Goal: Transaction & Acquisition: Purchase product/service

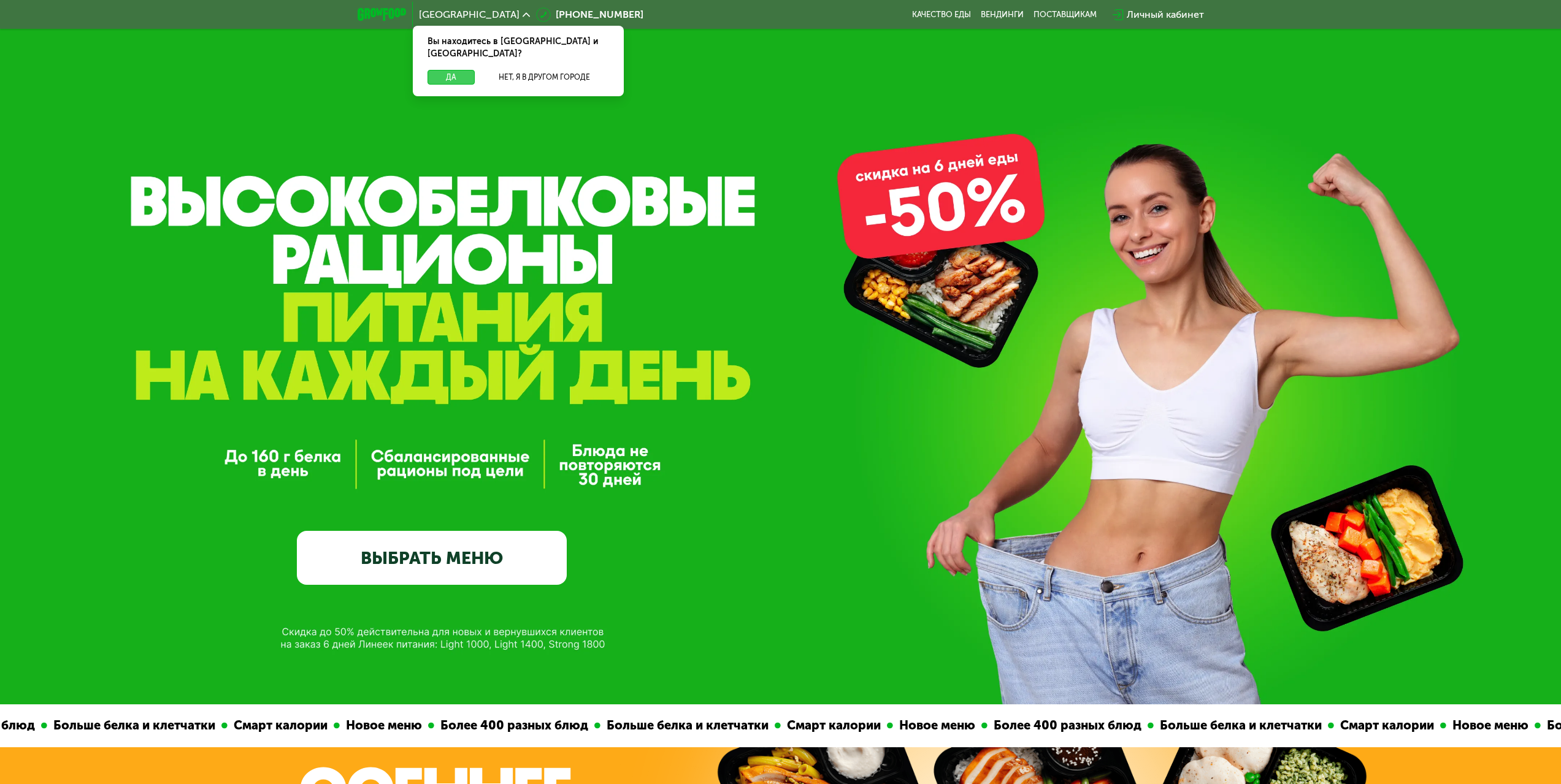
click at [461, 70] on button "Да" at bounding box center [451, 76] width 47 height 15
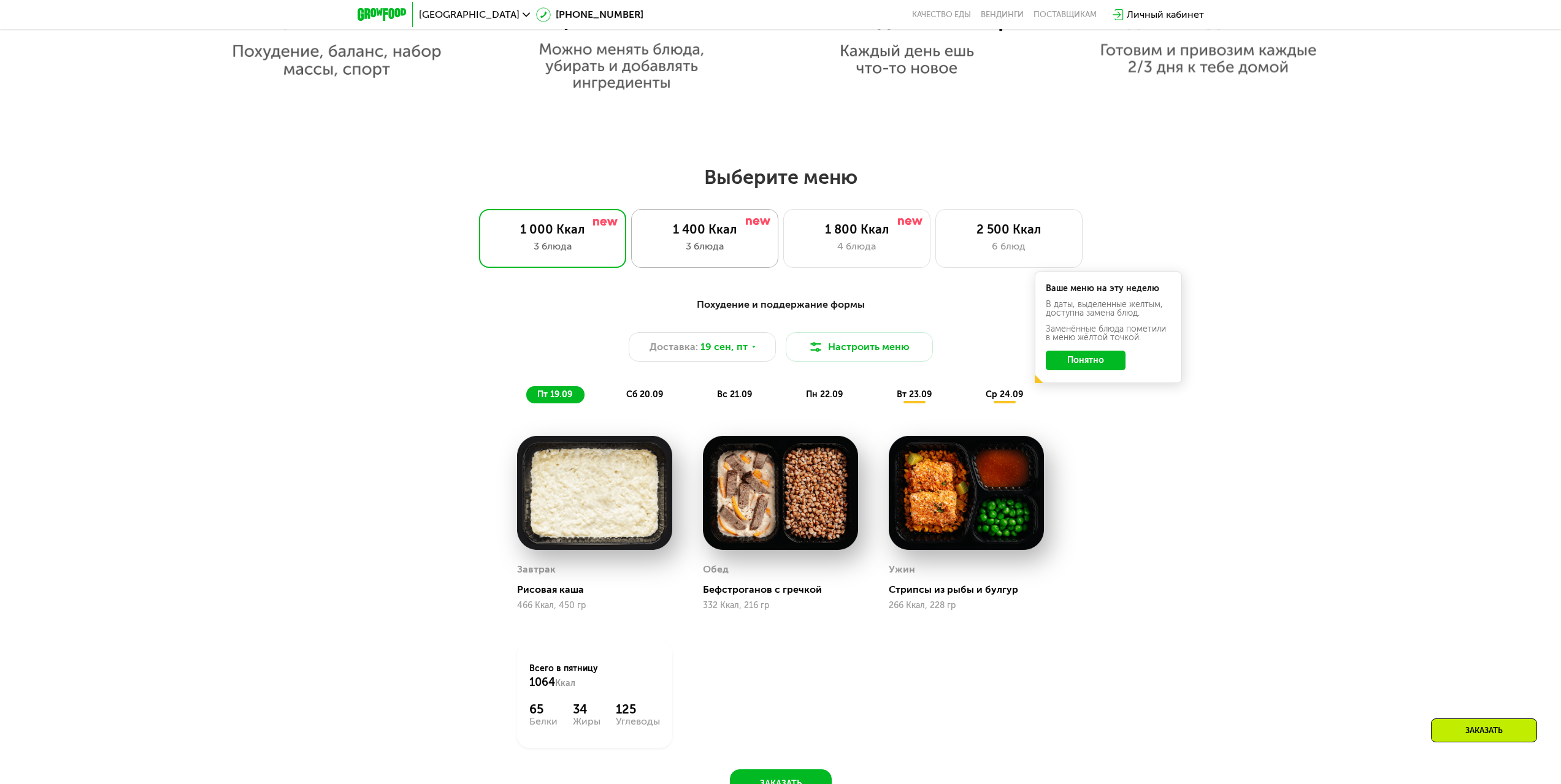
scroll to position [1226, 0]
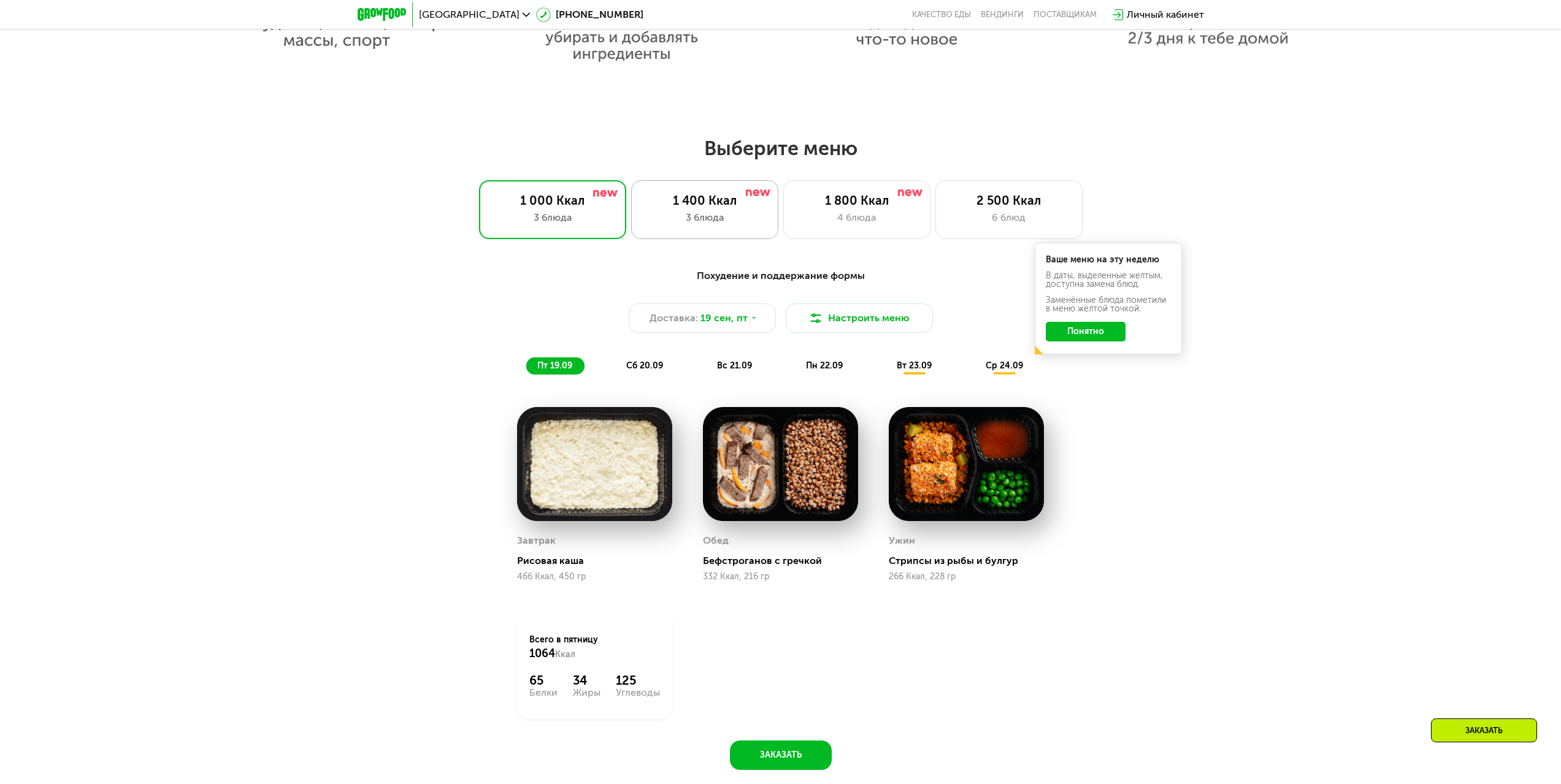
click at [710, 197] on div "1 400 Ккал" at bounding box center [705, 200] width 122 height 15
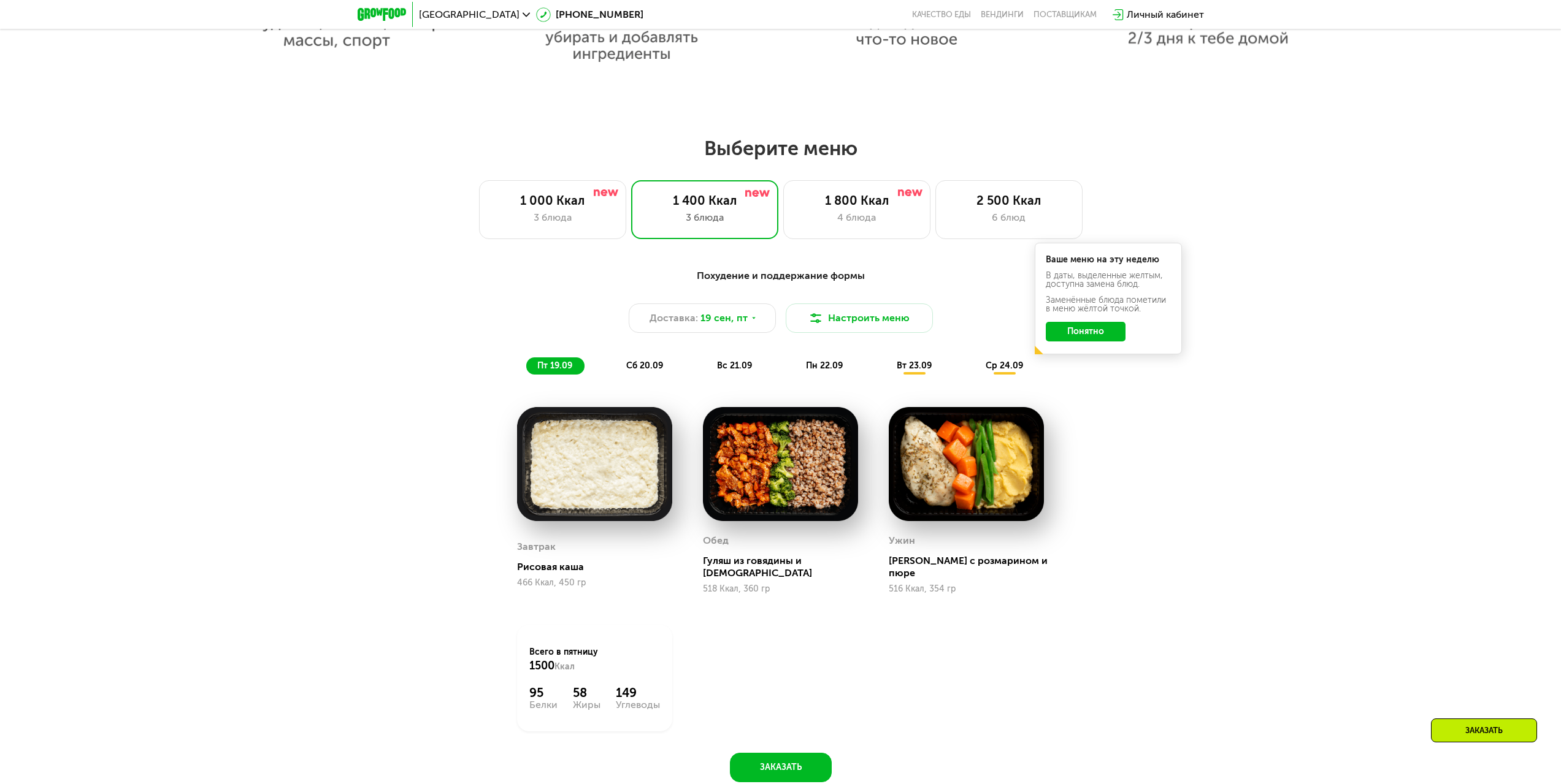
click at [626, 372] on div "сб 20.09" at bounding box center [645, 366] width 60 height 17
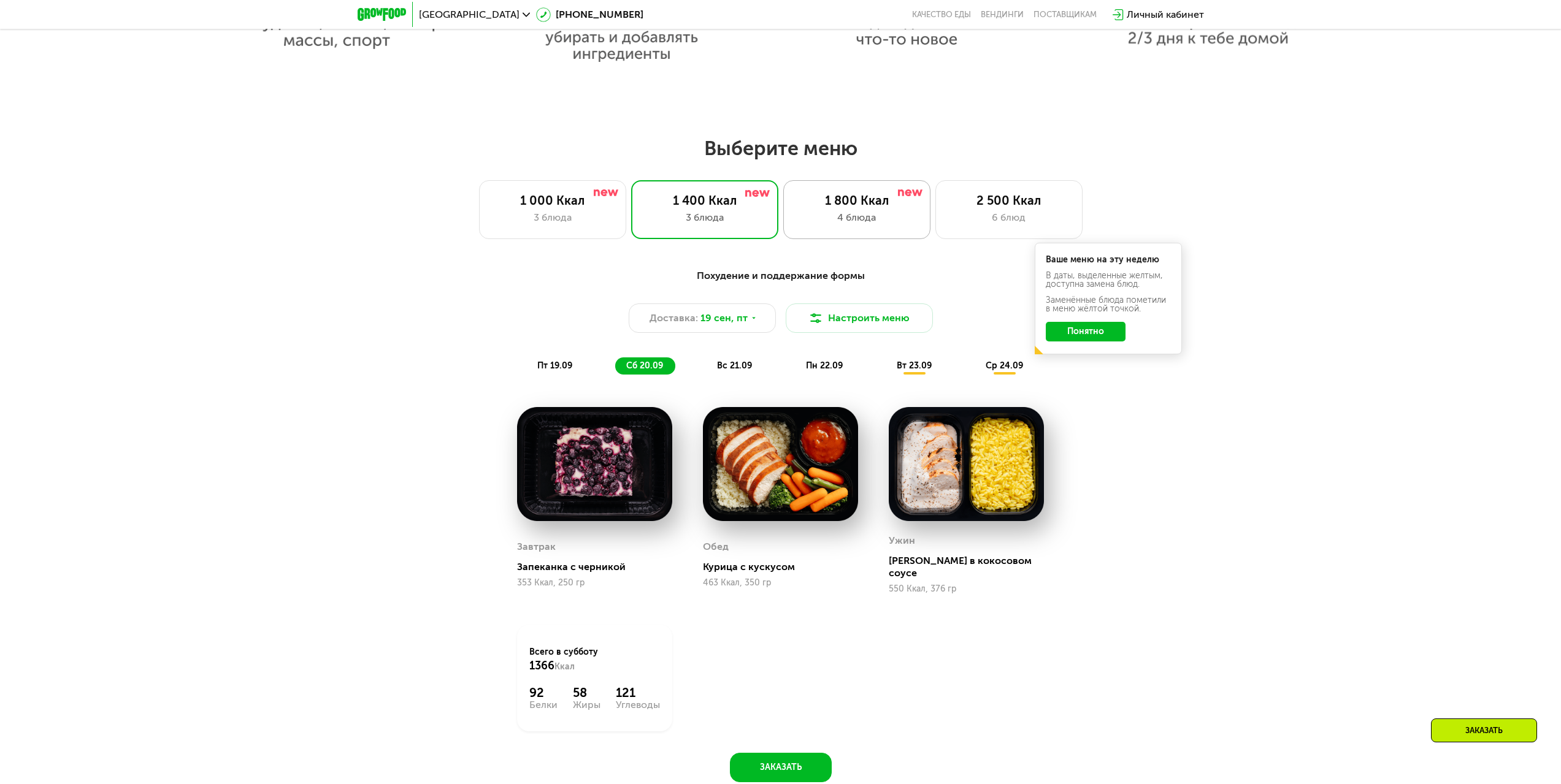
click at [873, 222] on div "4 блюда" at bounding box center [856, 217] width 122 height 15
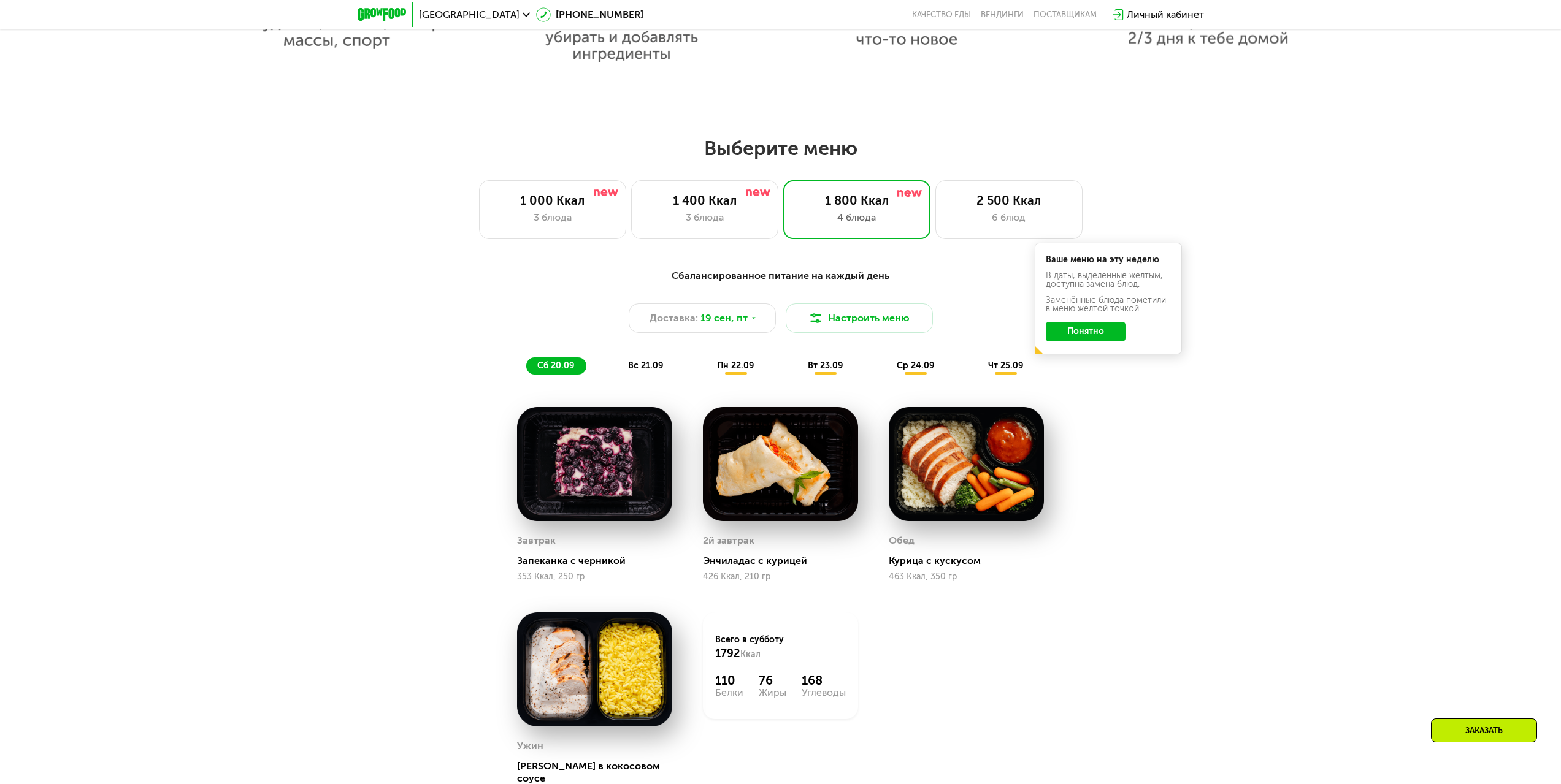
click at [640, 362] on div "вс 21.09" at bounding box center [646, 366] width 58 height 17
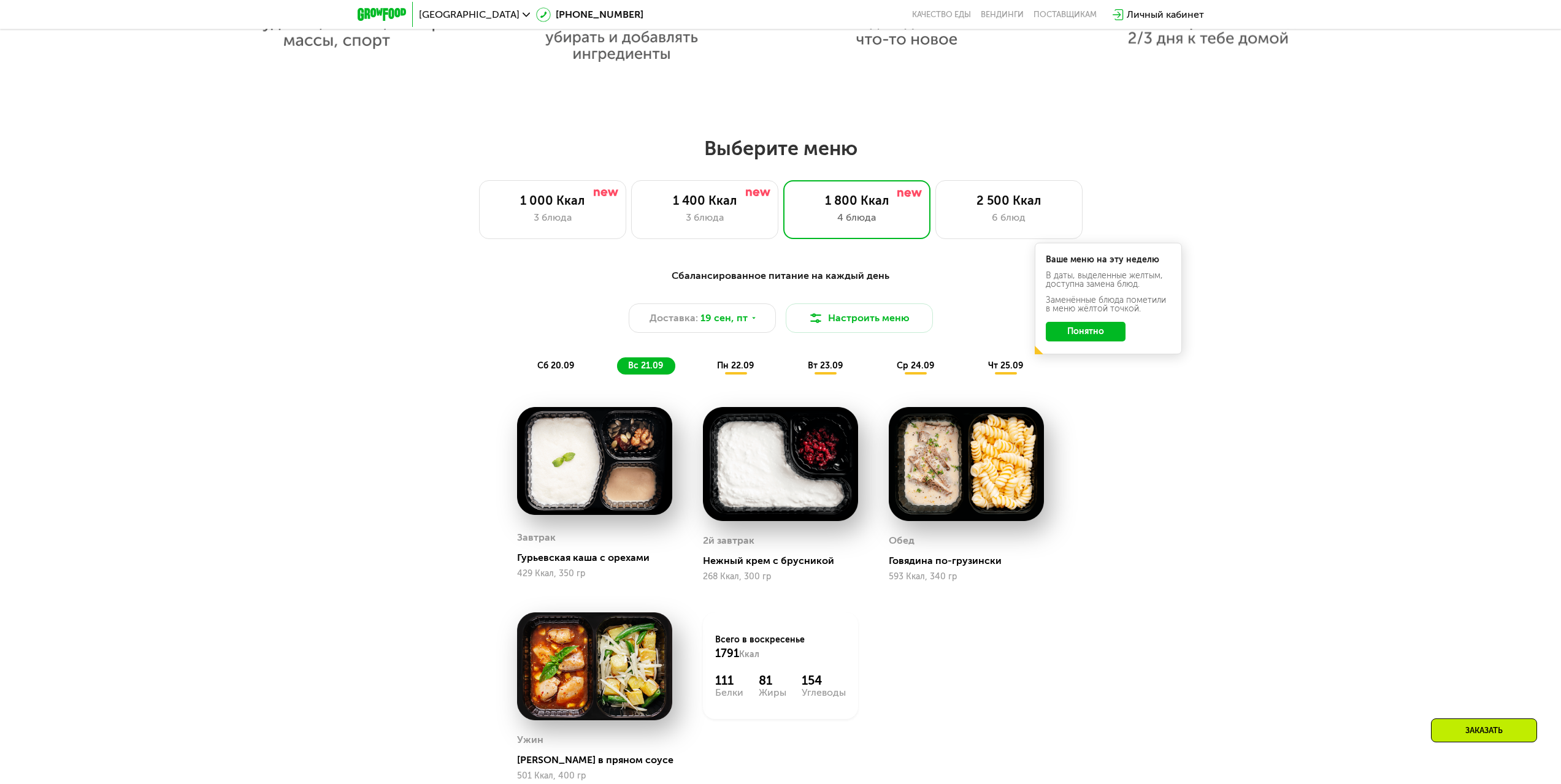
click at [728, 365] on span "пн 22.09" at bounding box center [735, 366] width 37 height 11
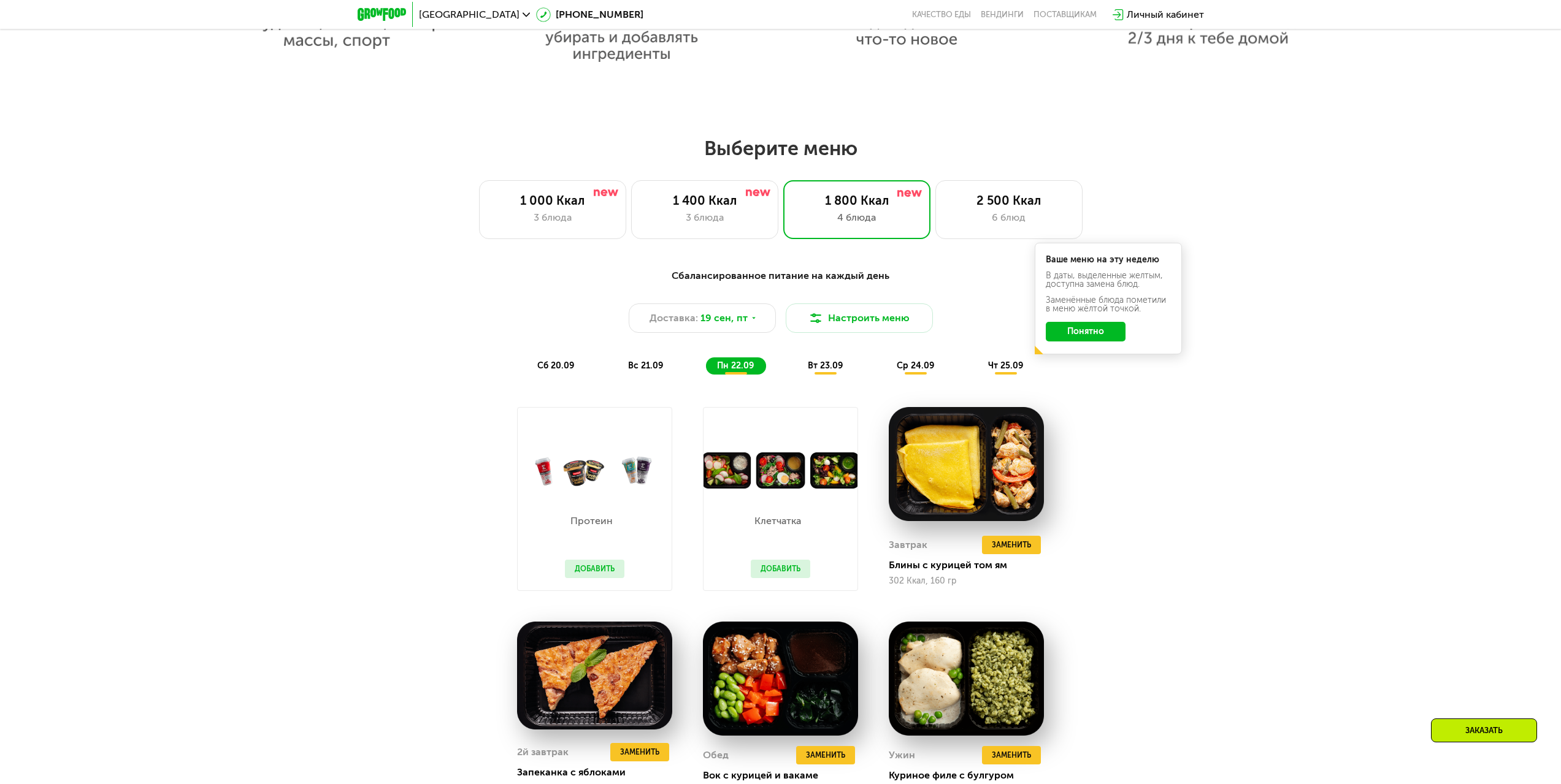
click at [571, 472] on img at bounding box center [594, 470] width 154 height 36
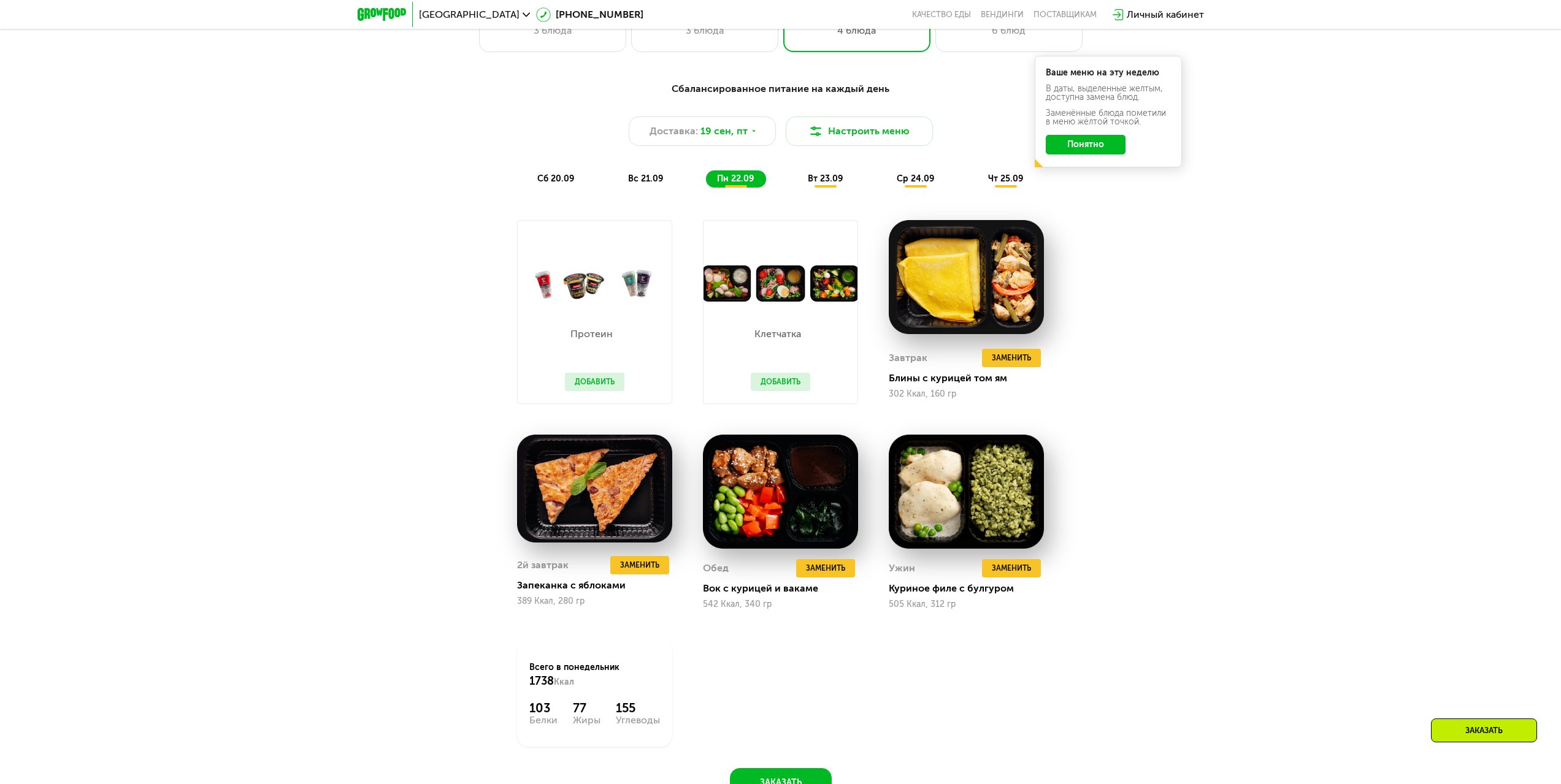
scroll to position [1410, 0]
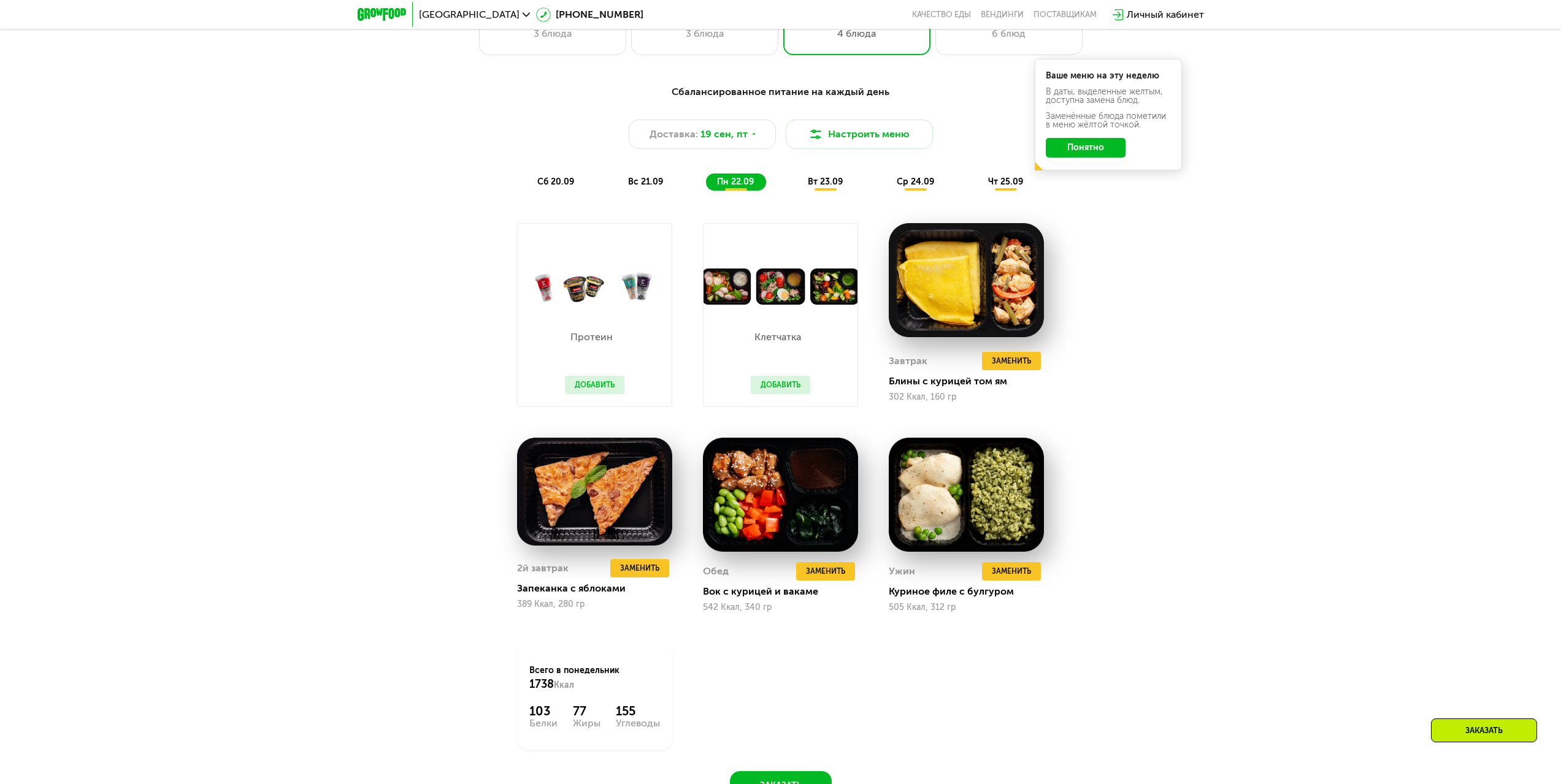
click at [826, 184] on span "вт 23.09" at bounding box center [826, 182] width 35 height 11
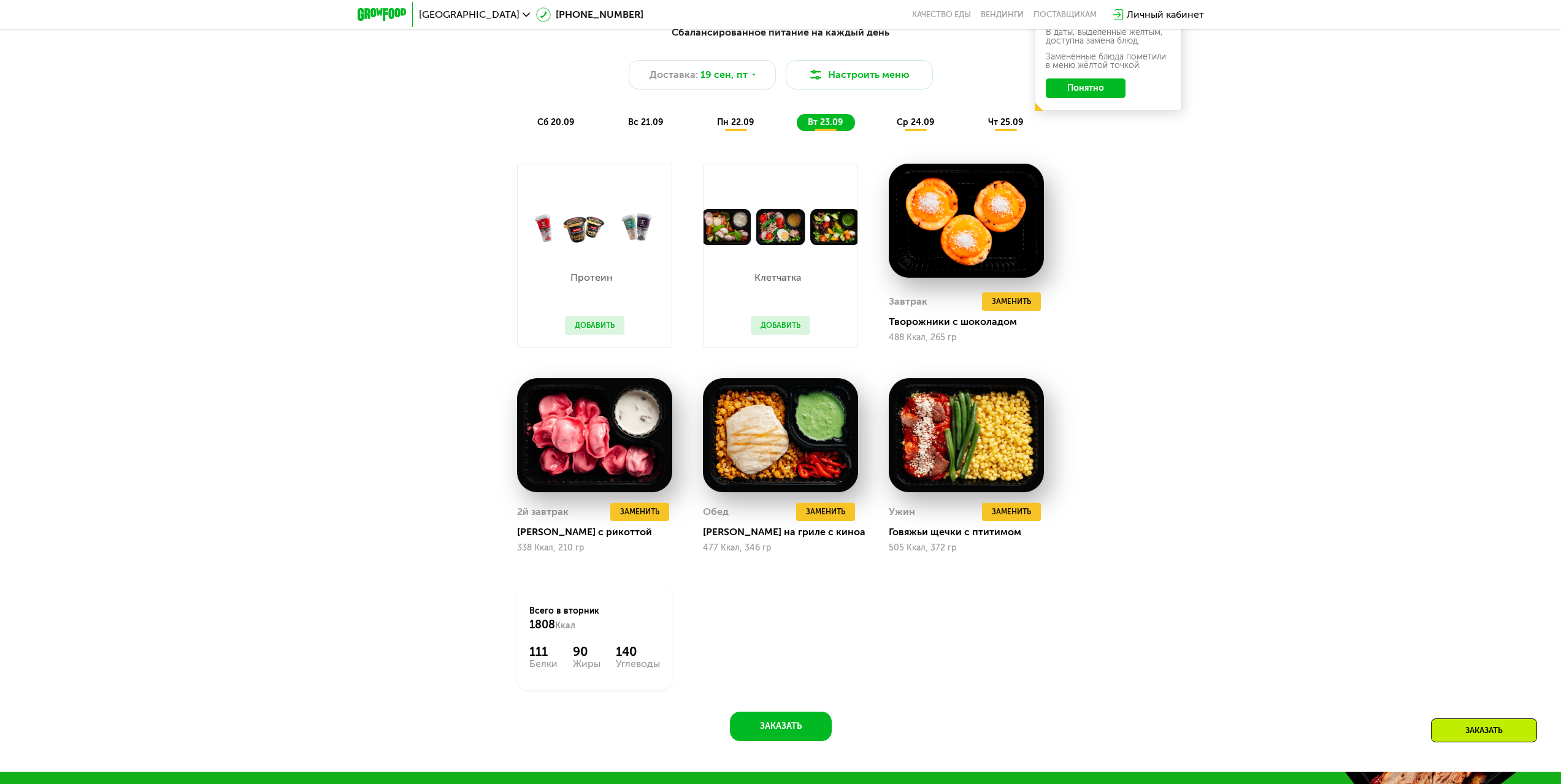
scroll to position [1472, 0]
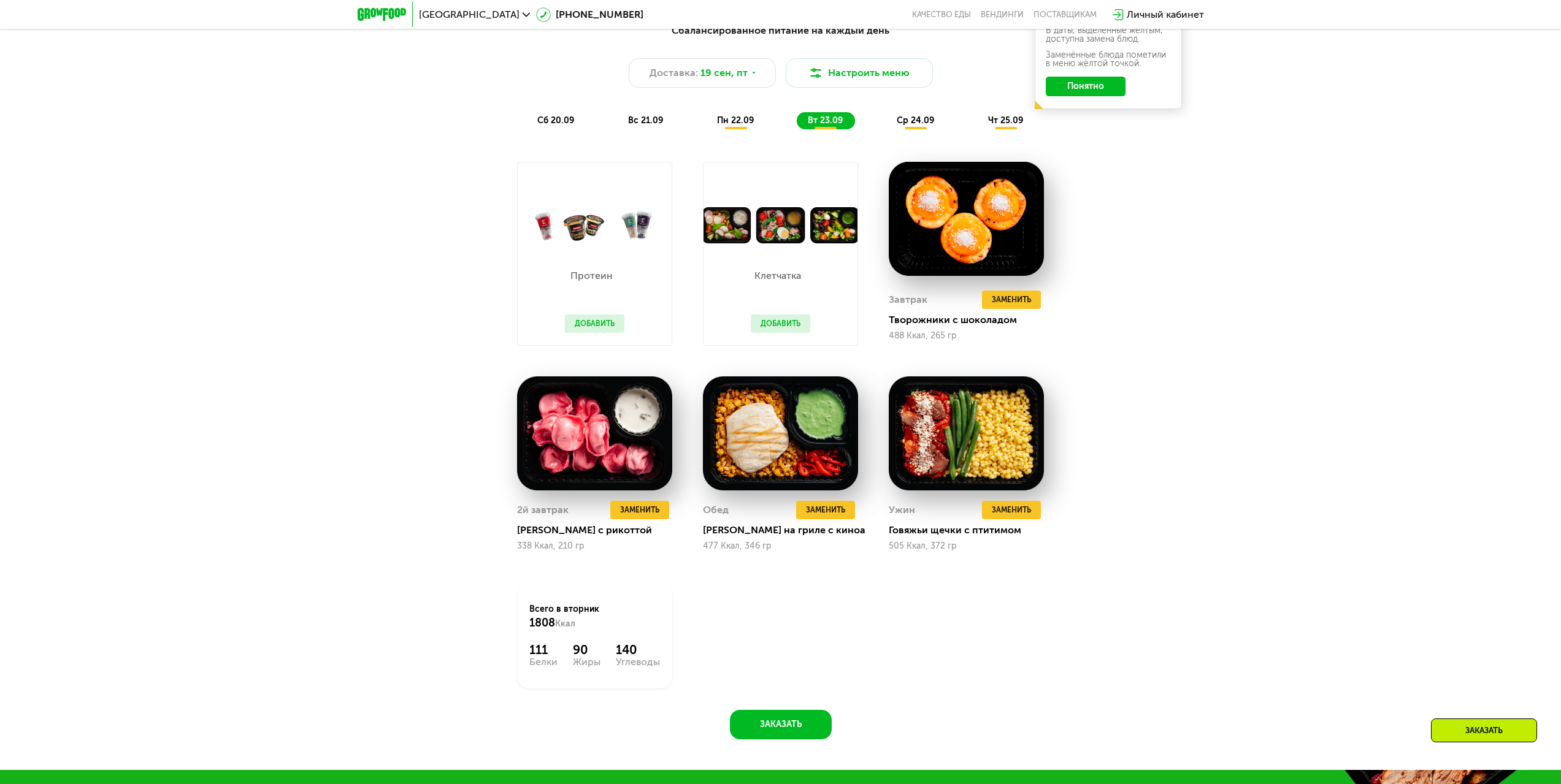
click at [919, 116] on div "ср 24.09" at bounding box center [915, 121] width 60 height 17
